Goal: Information Seeking & Learning: Find specific fact

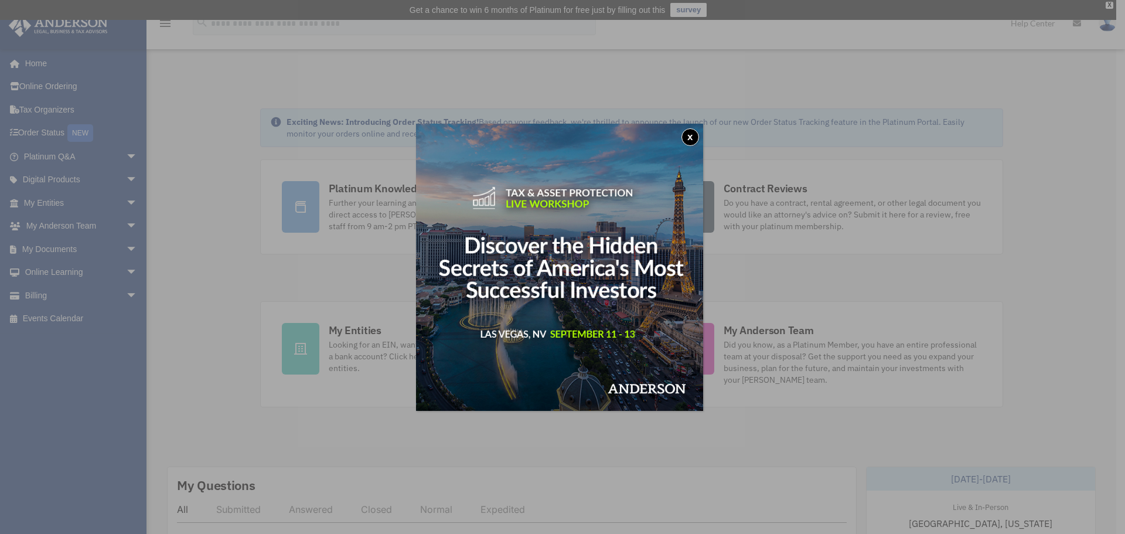
click at [694, 137] on button "x" at bounding box center [690, 137] width 18 height 18
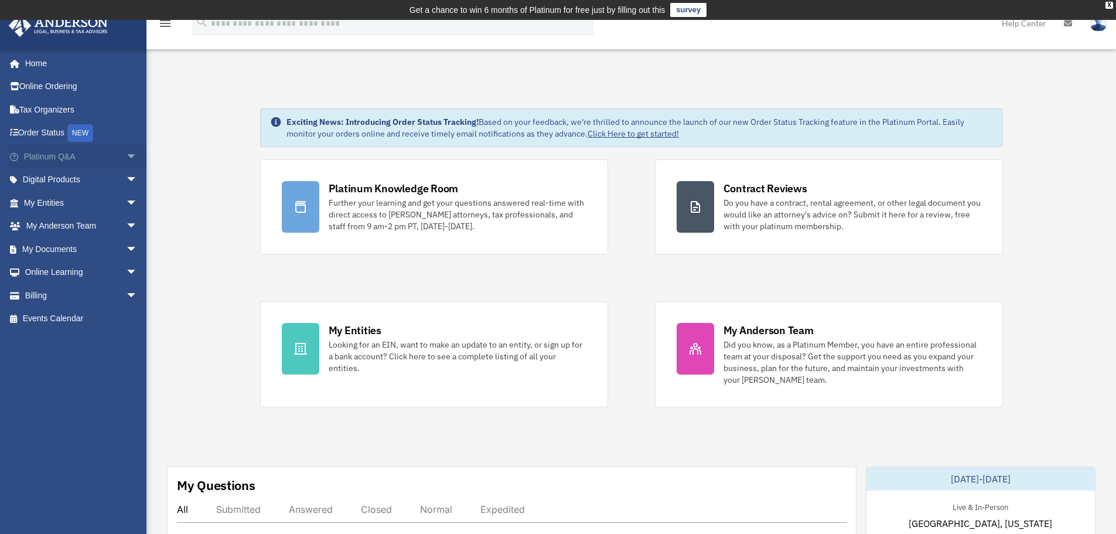
click at [51, 153] on link "Platinum Q&A arrow_drop_down" at bounding box center [81, 156] width 147 height 23
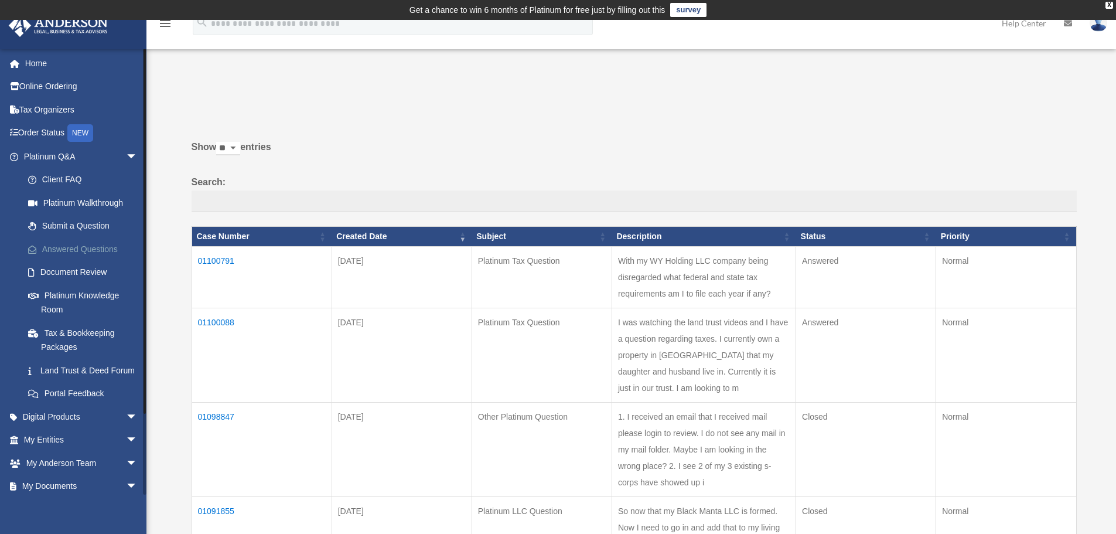
click at [86, 248] on link "Answered Questions" at bounding box center [85, 248] width 139 height 23
click at [209, 332] on td "01100088" at bounding box center [262, 355] width 140 height 94
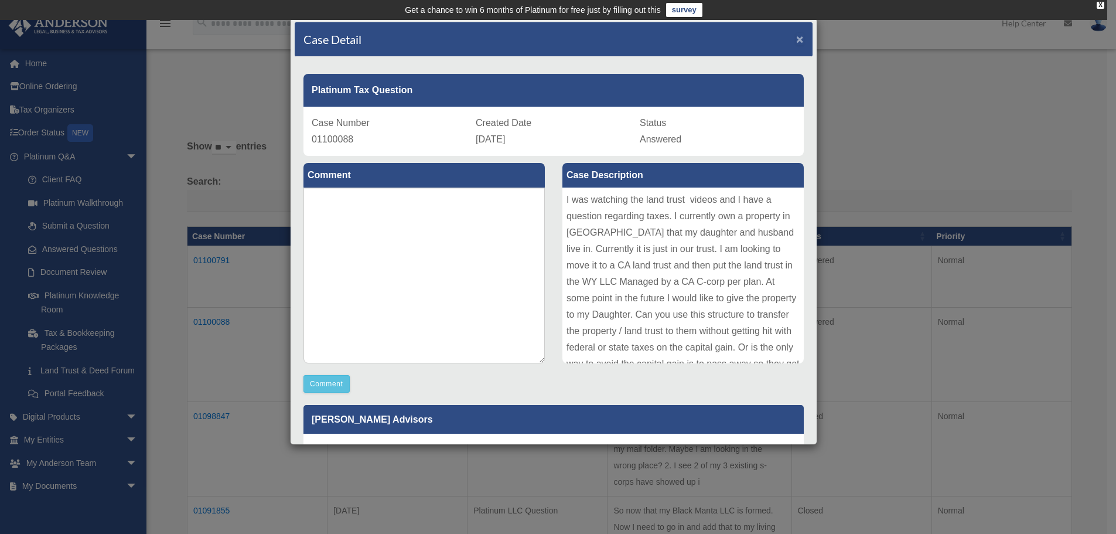
click at [796, 36] on span "×" at bounding box center [800, 38] width 8 height 13
